Goal: Information Seeking & Learning: Learn about a topic

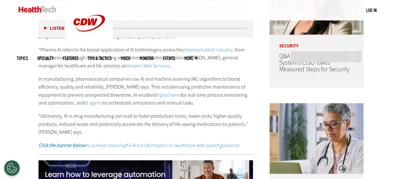
scroll to position [374, 0]
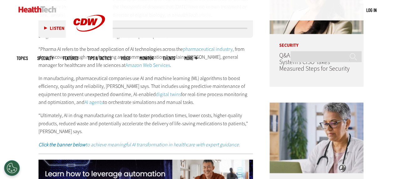
click at [85, 103] on link "AI agents" at bounding box center [94, 102] width 18 height 7
click at [156, 95] on link "digital twins" at bounding box center [168, 94] width 25 height 7
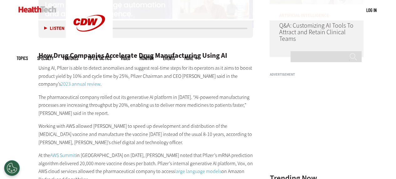
scroll to position [543, 0]
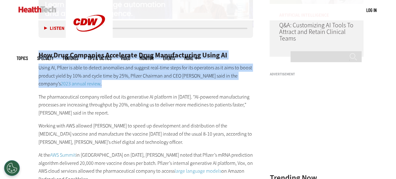
drag, startPoint x: 38, startPoint y: 54, endPoint x: 78, endPoint y: 84, distance: 49.7
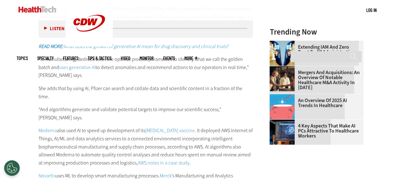
scroll to position [689, 0]
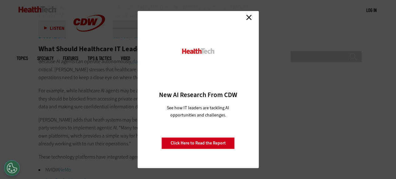
scroll to position [1073, 0]
click at [248, 19] on link "Close" at bounding box center [248, 17] width 9 height 9
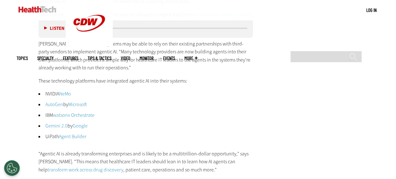
scroll to position [1148, 0]
click at [48, 101] on link "AutoGen" at bounding box center [54, 104] width 18 height 7
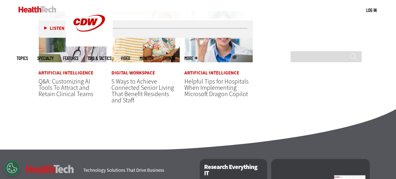
scroll to position [1461, 0]
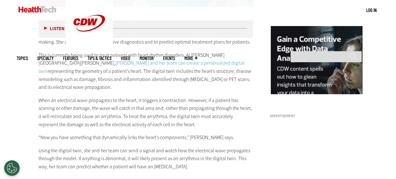
scroll to position [591, 0]
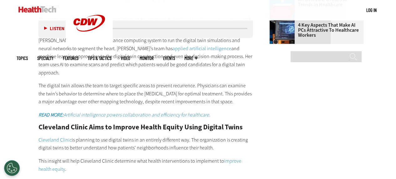
scroll to position [886, 0]
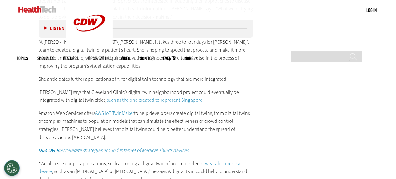
scroll to position [1282, 0]
click at [119, 109] on link "AWS IoT TwinMaker" at bounding box center [114, 112] width 39 height 7
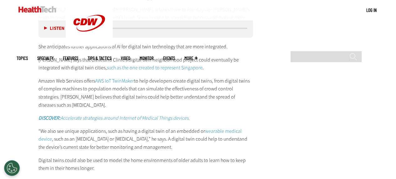
scroll to position [1319, 0]
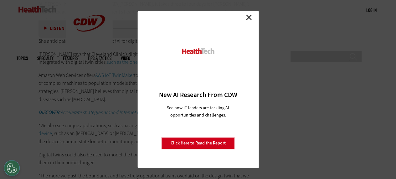
click at [247, 15] on link "Close" at bounding box center [248, 17] width 9 height 9
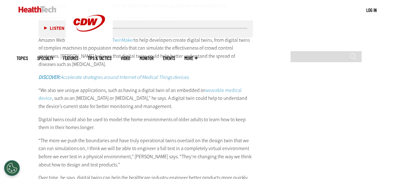
scroll to position [1355, 0]
